Goal: Find contact information: Find contact information

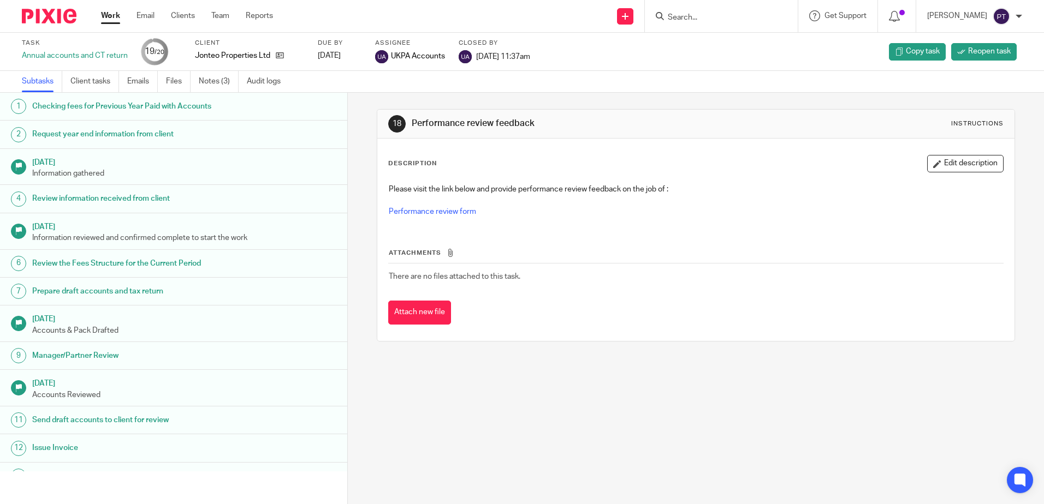
click at [692, 22] on input "Search" at bounding box center [715, 18] width 98 height 10
click at [692, 15] on input "Search" at bounding box center [715, 18] width 98 height 10
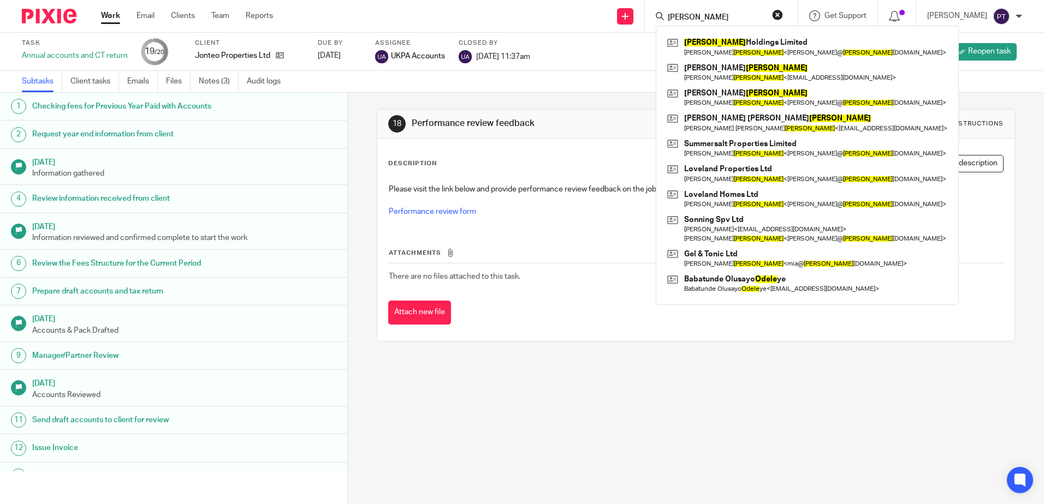
type input "odell"
click button "submit" at bounding box center [0, 0] width 0 height 0
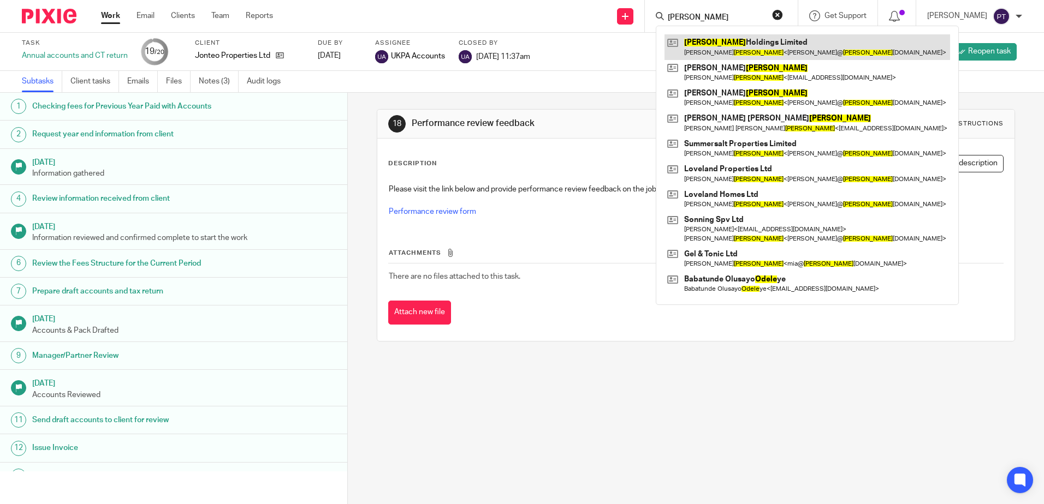
click at [761, 38] on link at bounding box center [806, 46] width 285 height 25
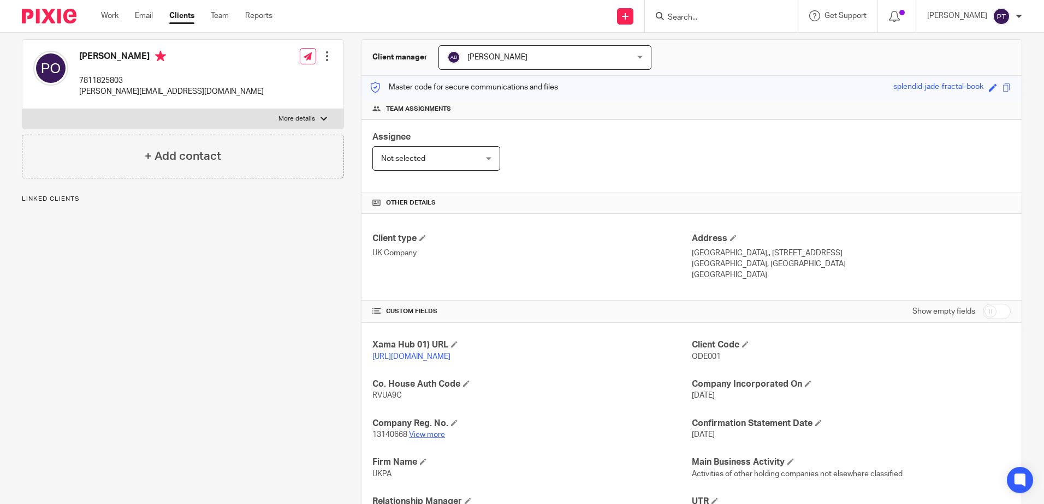
scroll to position [240, 0]
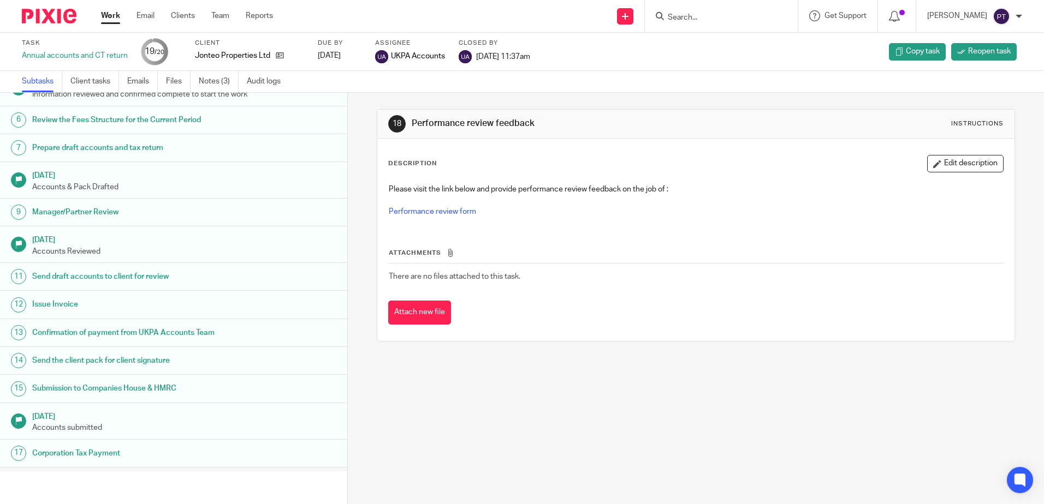
scroll to position [224, 0]
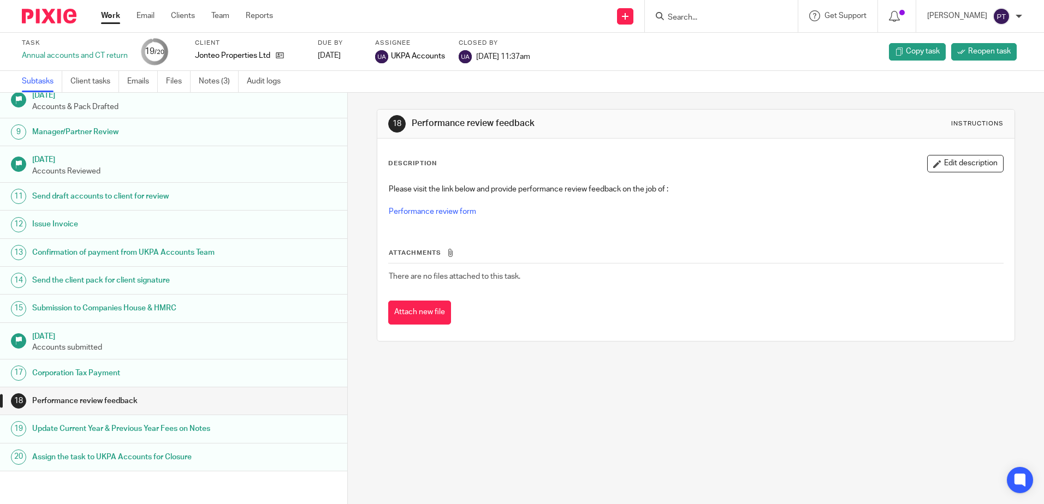
click at [696, 19] on input "Search" at bounding box center [715, 18] width 98 height 10
click at [690, 17] on input "Search" at bounding box center [715, 18] width 98 height 10
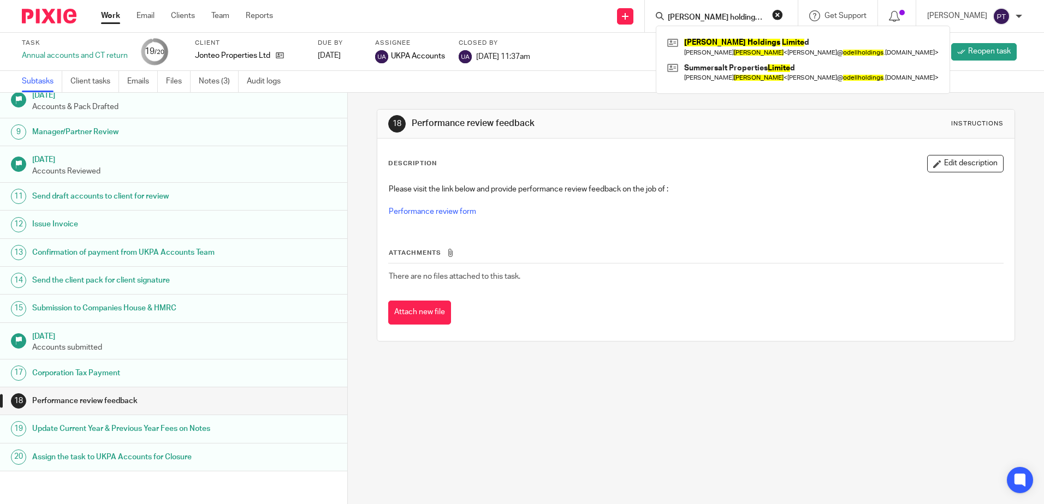
type input "odell holdings limited"
click button "submit" at bounding box center [0, 0] width 0 height 0
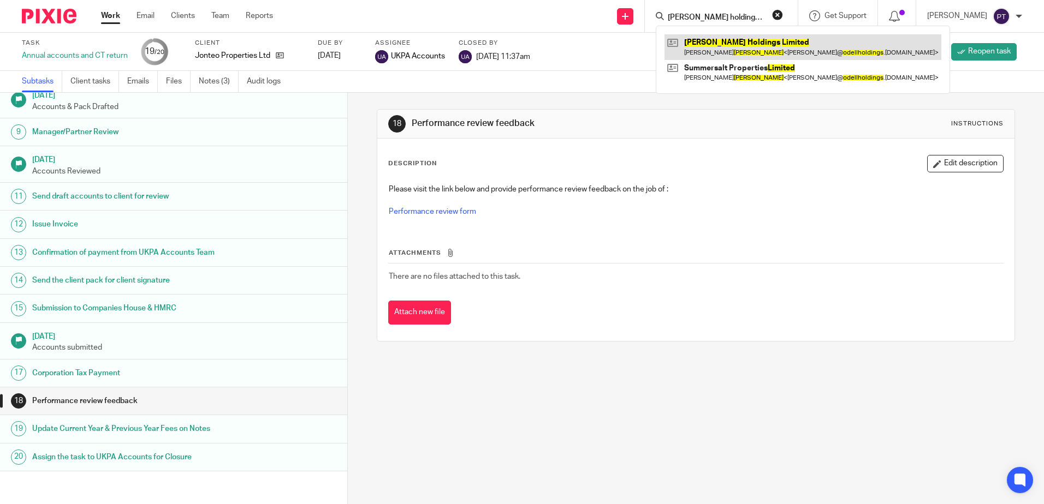
click at [752, 47] on link at bounding box center [802, 46] width 277 height 25
click at [748, 49] on link at bounding box center [802, 46] width 277 height 25
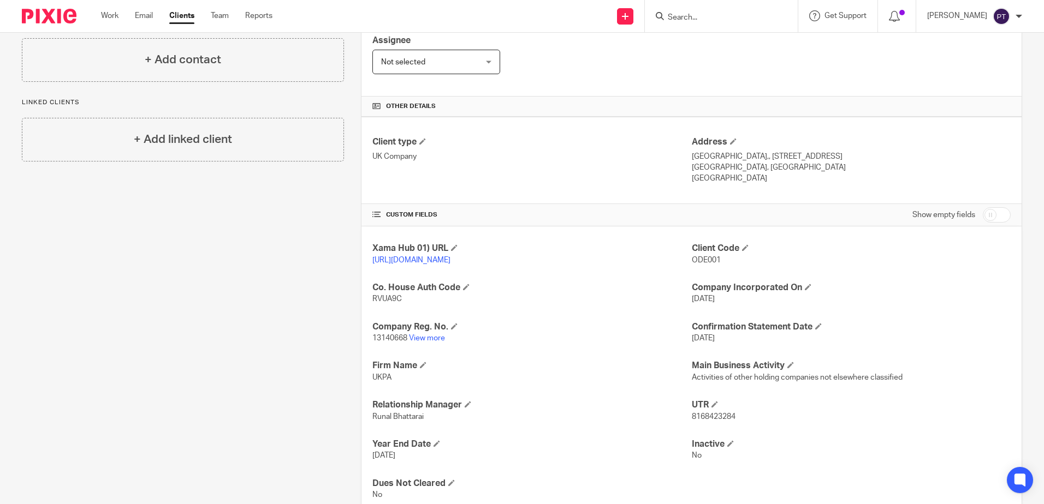
scroll to position [240, 0]
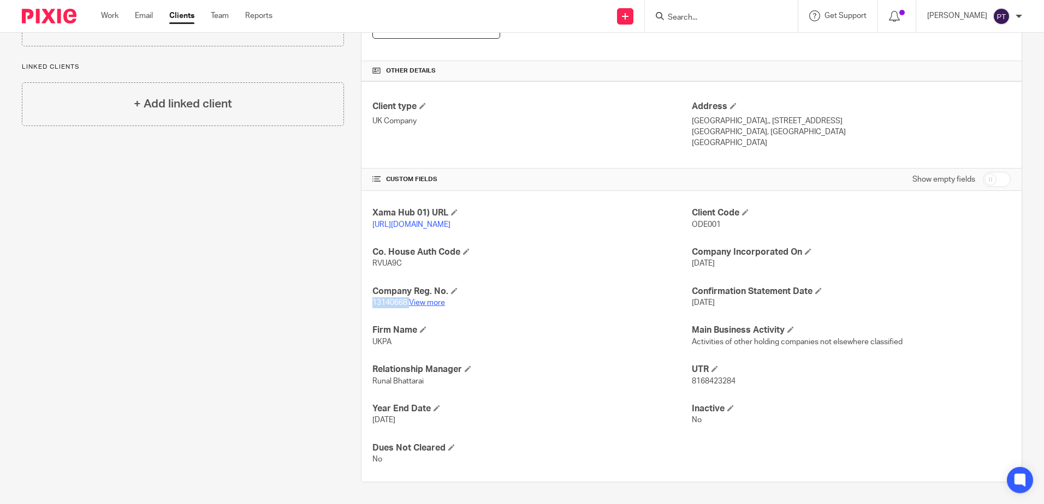
drag, startPoint x: 369, startPoint y: 304, endPoint x: 409, endPoint y: 306, distance: 39.9
click at [409, 306] on p "13140668 View more" at bounding box center [531, 302] width 319 height 11
copy p "13140668"
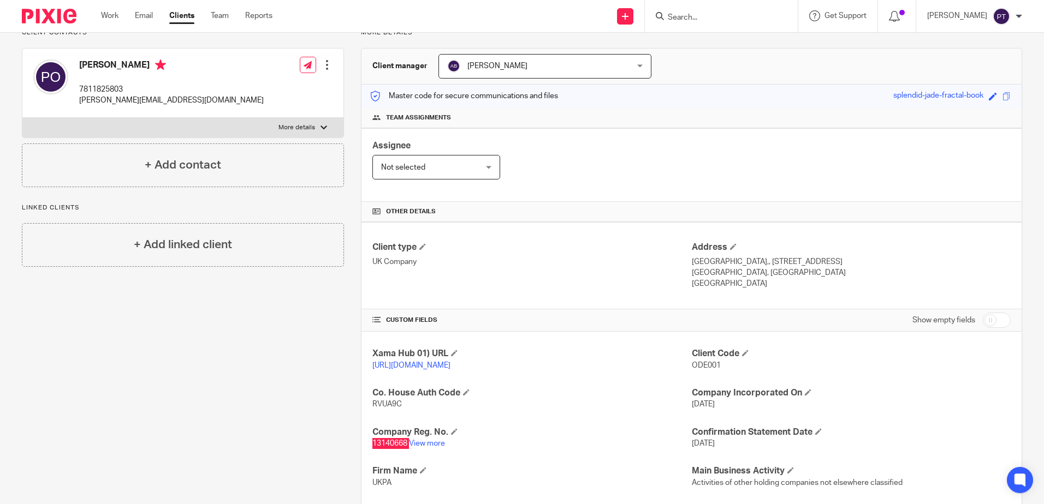
scroll to position [0, 0]
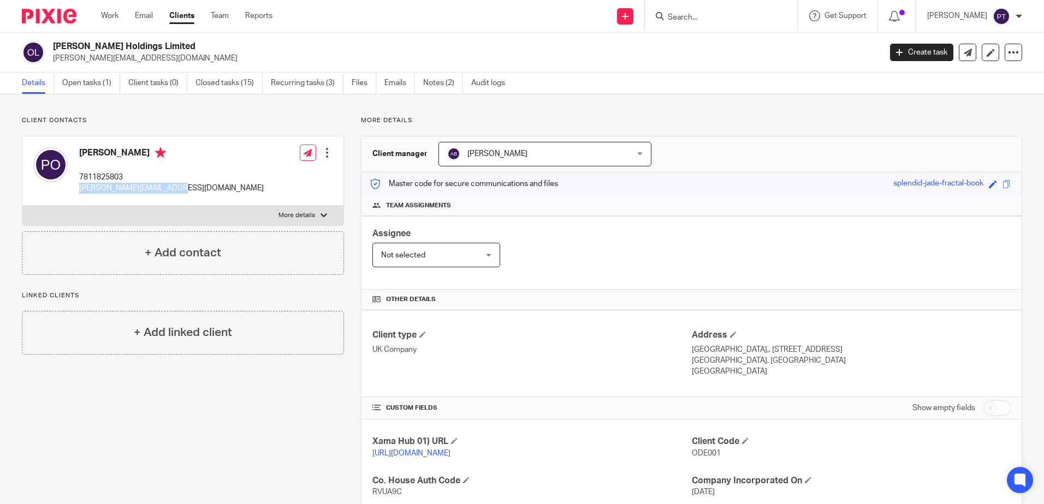
drag, startPoint x: 79, startPoint y: 189, endPoint x: 174, endPoint y: 204, distance: 96.6
click at [174, 204] on div "[PERSON_NAME] 7811825803 [PERSON_NAME][EMAIL_ADDRESS][DOMAIN_NAME] Edit contact…" at bounding box center [182, 170] width 321 height 69
copy p "[PERSON_NAME][EMAIL_ADDRESS][DOMAIN_NAME]"
drag, startPoint x: 79, startPoint y: 175, endPoint x: 123, endPoint y: 182, distance: 44.8
click at [123, 182] on div "[PERSON_NAME] 7811825803 [PERSON_NAME][EMAIL_ADDRESS][DOMAIN_NAME]" at bounding box center [148, 171] width 230 height 58
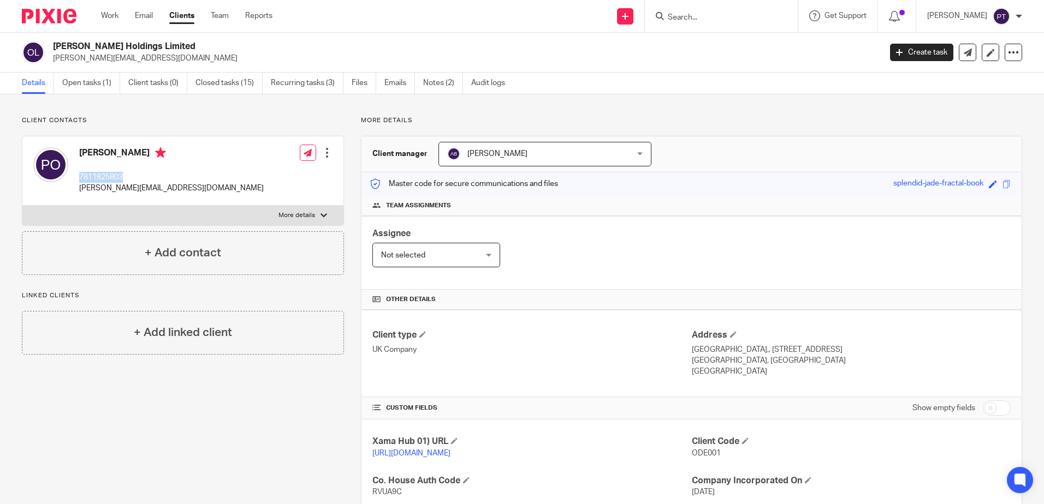
copy p "7811825803"
drag, startPoint x: 688, startPoint y: 350, endPoint x: 755, endPoint y: 352, distance: 67.7
click at [755, 352] on p "[GEOGRAPHIC_DATA],, [STREET_ADDRESS]" at bounding box center [851, 349] width 319 height 11
copy p "809 [GEOGRAPHIC_DATA]"
drag, startPoint x: 765, startPoint y: 349, endPoint x: 826, endPoint y: 351, distance: 61.2
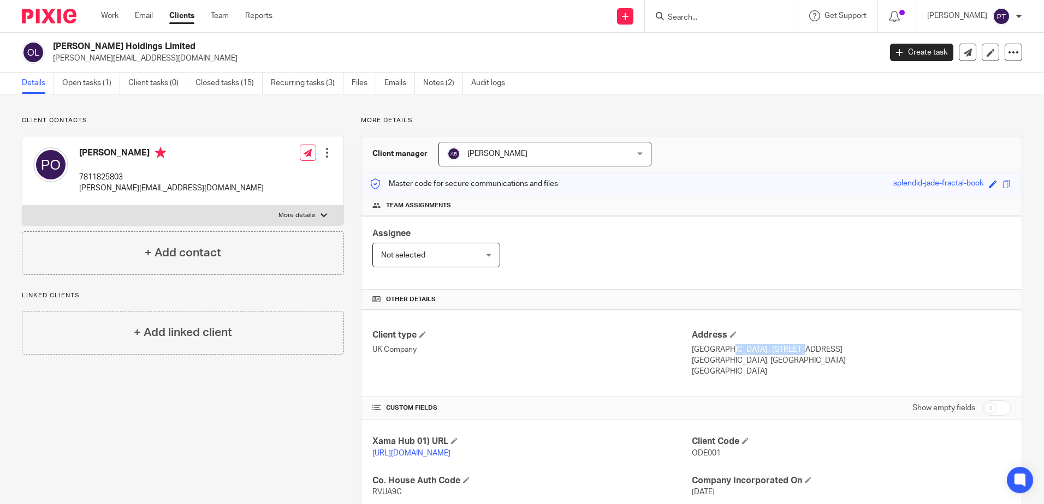
click at [826, 351] on p "[GEOGRAPHIC_DATA],, [STREET_ADDRESS]" at bounding box center [851, 349] width 319 height 11
drag, startPoint x: 826, startPoint y: 351, endPoint x: 764, endPoint y: 354, distance: 62.3
click at [753, 354] on p "[GEOGRAPHIC_DATA],, [STREET_ADDRESS]" at bounding box center [851, 349] width 319 height 11
drag, startPoint x: 765, startPoint y: 350, endPoint x: 812, endPoint y: 349, distance: 46.9
click at [812, 349] on p "[GEOGRAPHIC_DATA],, [STREET_ADDRESS]" at bounding box center [851, 349] width 319 height 11
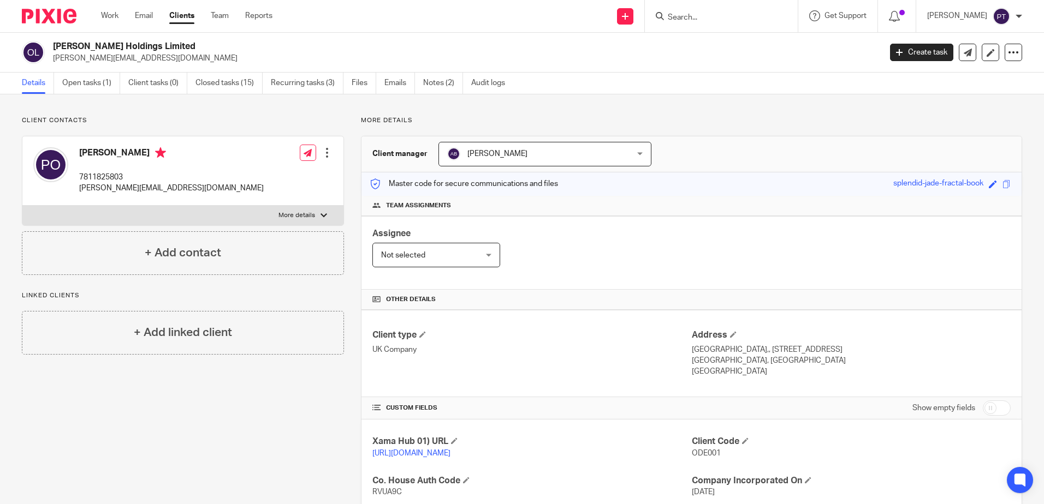
drag, startPoint x: 812, startPoint y: 349, endPoint x: 764, endPoint y: 347, distance: 48.1
click at [764, 347] on p "[GEOGRAPHIC_DATA],, [STREET_ADDRESS]" at bounding box center [851, 349] width 319 height 11
drag, startPoint x: 762, startPoint y: 349, endPoint x: 829, endPoint y: 354, distance: 66.8
click at [829, 354] on p "[GEOGRAPHIC_DATA],, [STREET_ADDRESS]" at bounding box center [851, 349] width 319 height 11
copy p "[STREET_ADDRESS]"
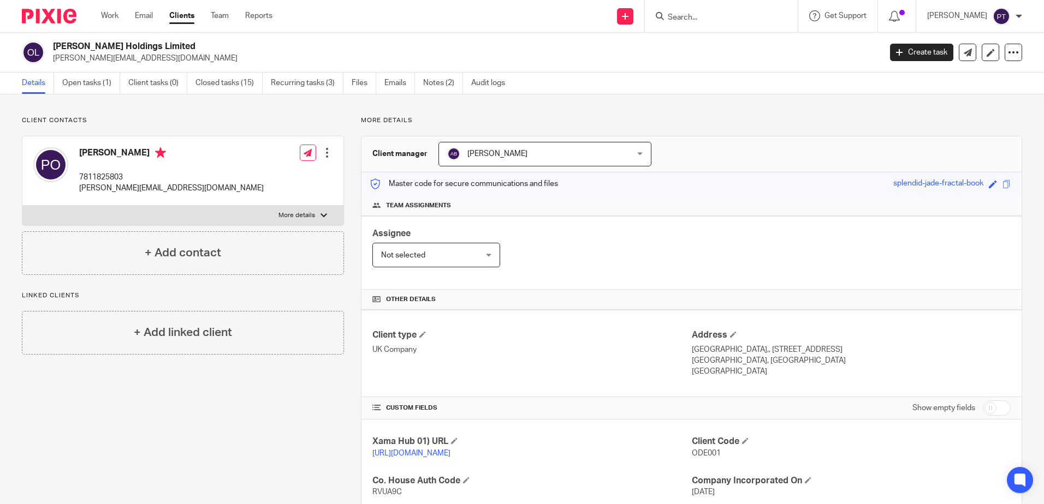
drag, startPoint x: 834, startPoint y: 357, endPoint x: 780, endPoint y: 363, distance: 53.8
click at [827, 357] on p "[GEOGRAPHIC_DATA], [GEOGRAPHIC_DATA]" at bounding box center [851, 360] width 319 height 11
drag, startPoint x: 683, startPoint y: 358, endPoint x: 787, endPoint y: 359, distance: 104.2
click at [787, 359] on div "Client type UK Company Address [STREET_ADDRESS] [STREET_ADDRESS] [GEOGRAPHIC_DA…" at bounding box center [691, 353] width 660 height 87
click at [699, 361] on p "[GEOGRAPHIC_DATA], [GEOGRAPHIC_DATA]" at bounding box center [851, 360] width 319 height 11
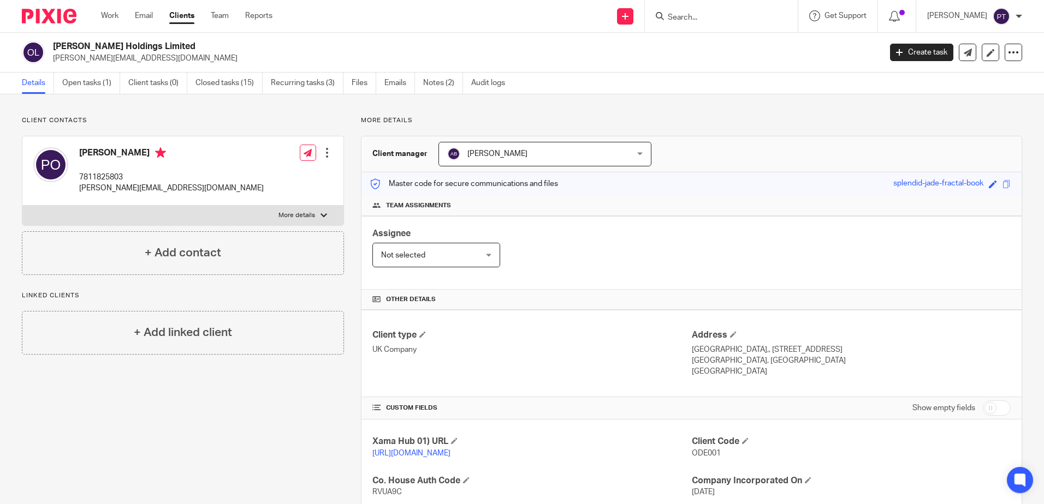
drag, startPoint x: 714, startPoint y: 360, endPoint x: 792, endPoint y: 368, distance: 77.9
click at [792, 368] on div "Address [STREET_ADDRESS] [STREET_ADDRESS] [GEOGRAPHIC_DATA]" at bounding box center [851, 354] width 319 height 48
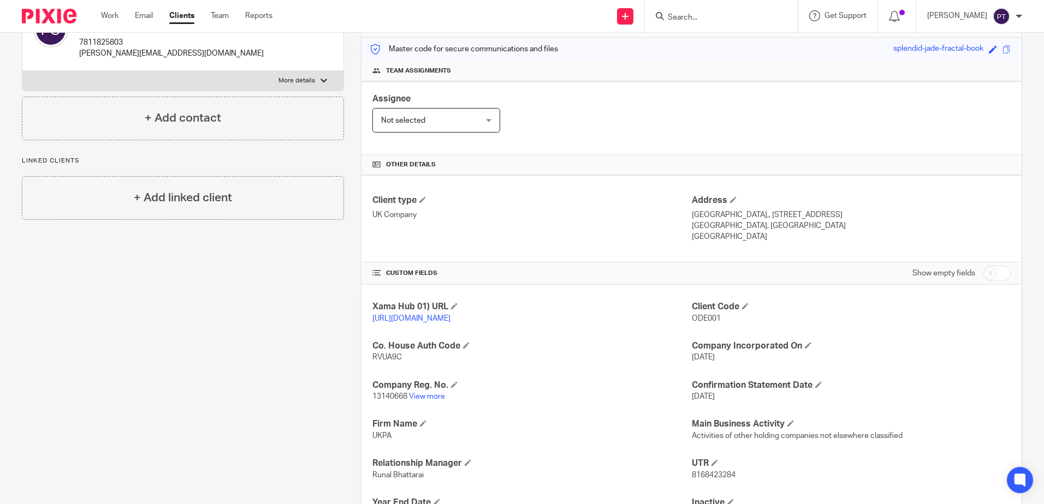
scroll to position [240, 0]
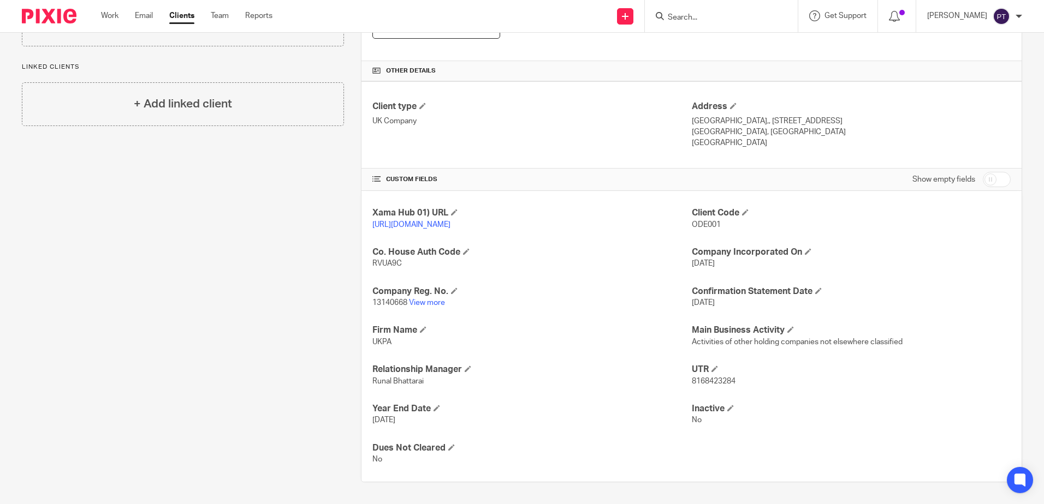
click at [754, 138] on p "[GEOGRAPHIC_DATA]" at bounding box center [851, 143] width 319 height 11
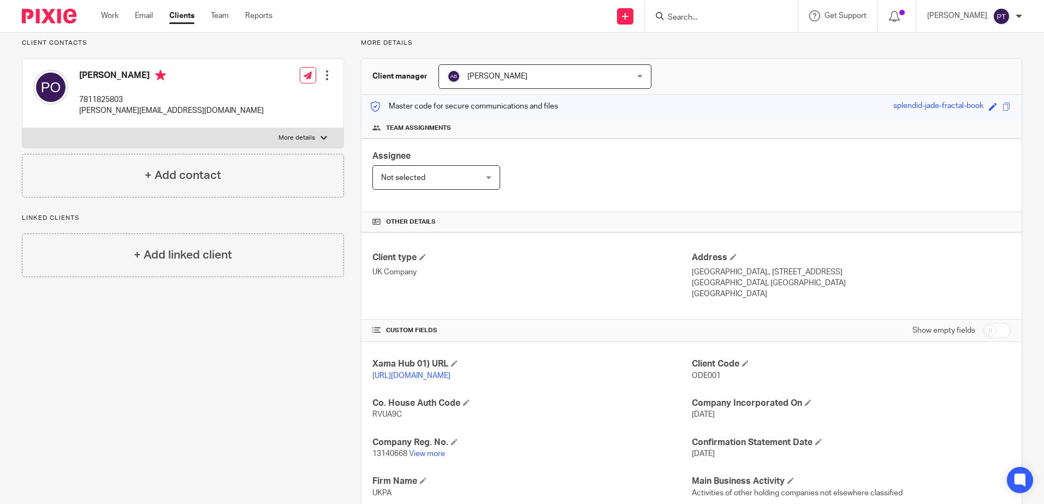
scroll to position [0, 0]
